Goal: Use online tool/utility: Utilize a website feature to perform a specific function

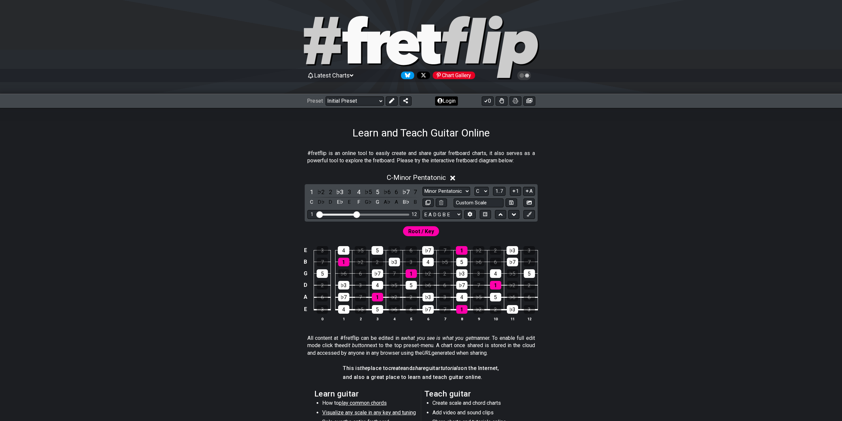
click at [442, 104] on button "Login" at bounding box center [446, 100] width 23 height 9
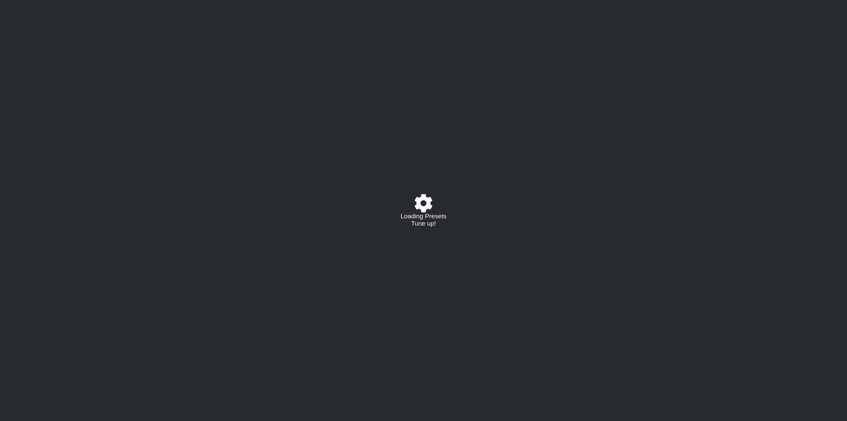
select select "C"
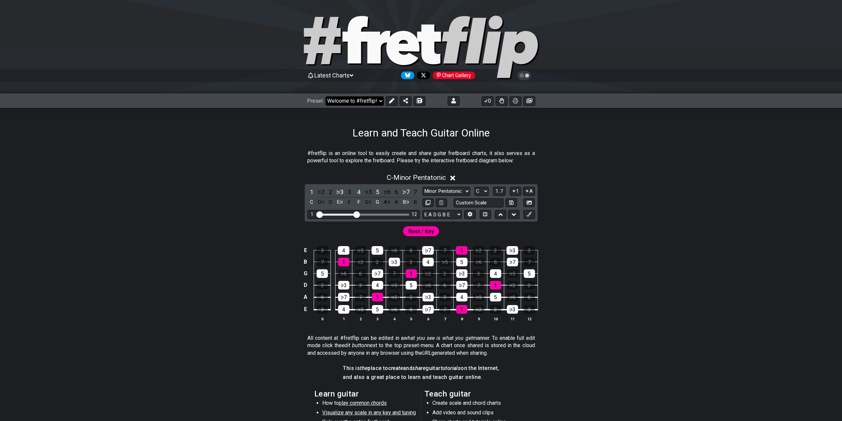
click at [378, 102] on select "Welcome to #fretflip! Initial Preset Custom Preset Minor Pentatonic Major Penta…" at bounding box center [355, 100] width 58 height 9
click at [326, 96] on select "Welcome to #fretflip! Initial Preset Custom Preset Learn and Teach Guitar Onlin…" at bounding box center [355, 100] width 58 height 9
select select "/user-defined"
select select "A"
select select "Testing 1, 3 and 4"
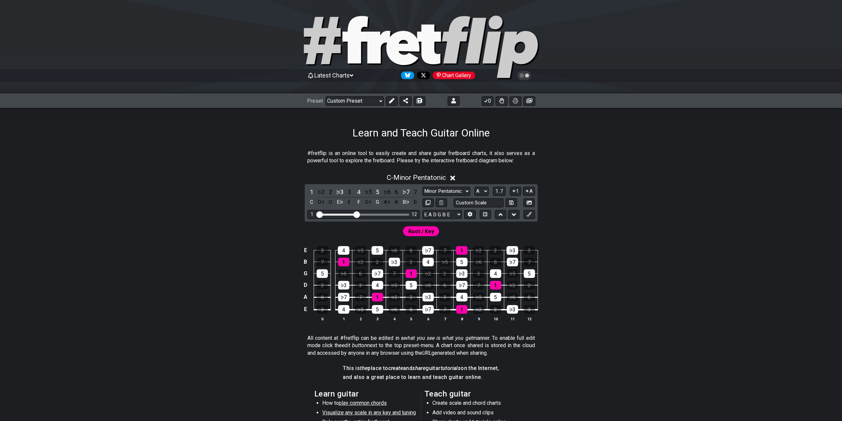
select select "C"
select select "A"
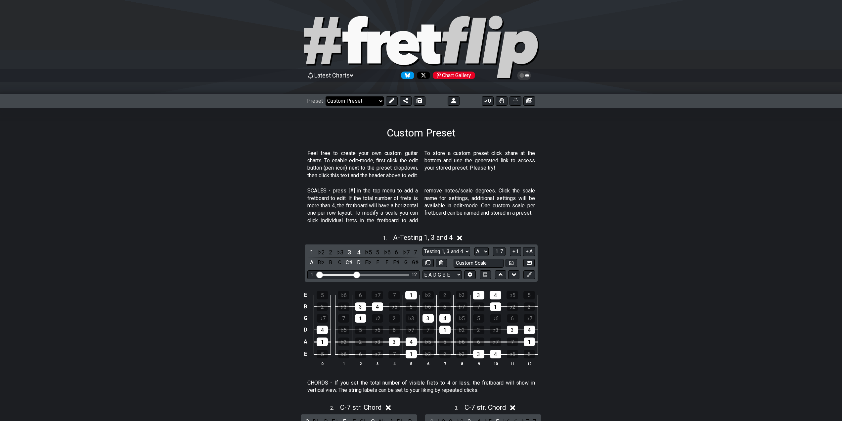
click at [359, 99] on select "Welcome to #fretflip! Initial Preset Custom Preset Learn and Teach Guitar Onlin…" at bounding box center [355, 100] width 58 height 9
click at [326, 96] on select "Welcome to #fretflip! Initial Preset Custom Preset Learn and Teach Guitar Onlin…" at bounding box center [355, 100] width 58 height 9
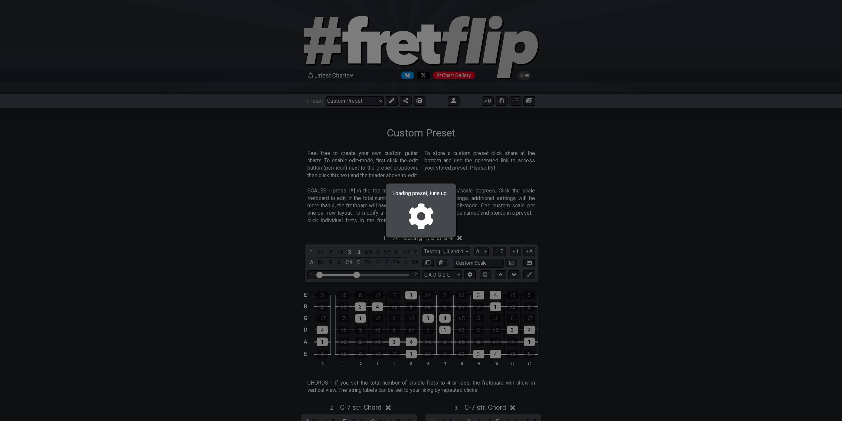
select select "/02MXTBB3"
select select "C"
select select "Minor / Aeolian"
select select "B E A D G B E"
select select "Minor / Aeolian"
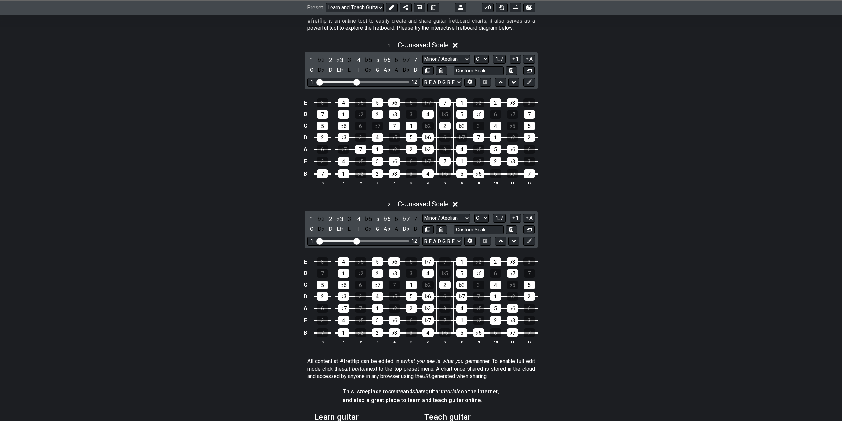
scroll to position [66, 0]
